Goal: Task Accomplishment & Management: Manage account settings

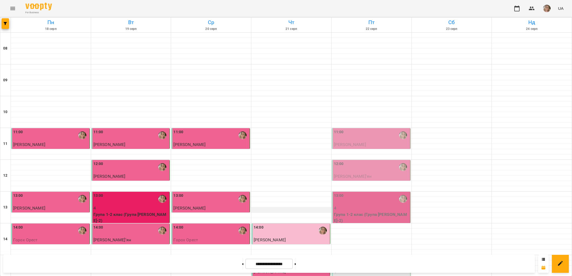
scroll to position [83, 0]
click at [348, 174] on span "[PERSON_NAME]'ян" at bounding box center [353, 176] width 38 height 5
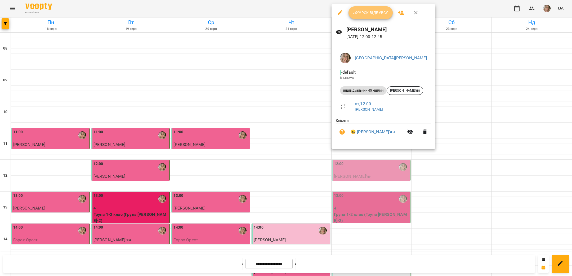
click at [358, 7] on button "Урок відбувся" at bounding box center [371, 12] width 45 height 13
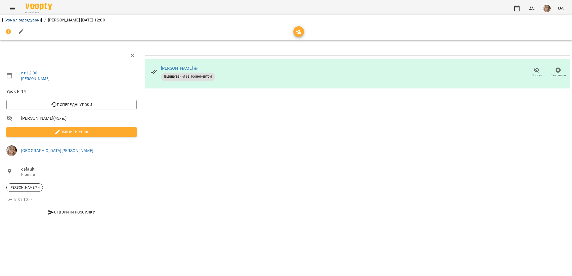
click at [35, 20] on link "Журнал відвідувань" at bounding box center [22, 19] width 40 height 5
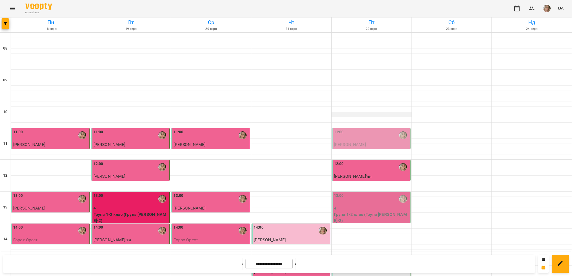
scroll to position [57, 0]
click at [363, 205] on p "4" at bounding box center [371, 208] width 75 height 6
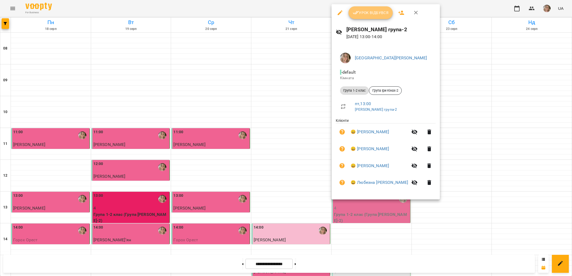
click at [364, 14] on span "Урок відбувся" at bounding box center [371, 13] width 36 height 6
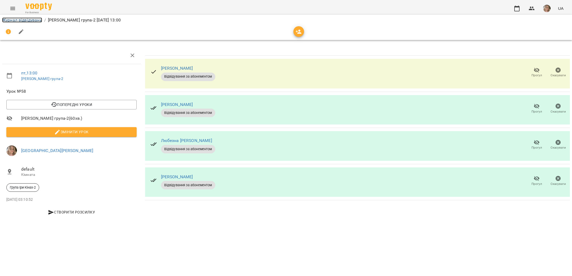
click at [30, 20] on link "Журнал відвідувань" at bounding box center [22, 19] width 40 height 5
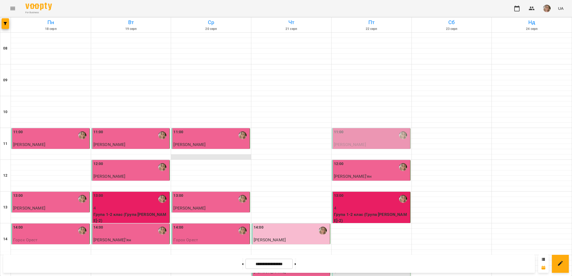
scroll to position [149, 0]
